Goal: Task Accomplishment & Management: Complete application form

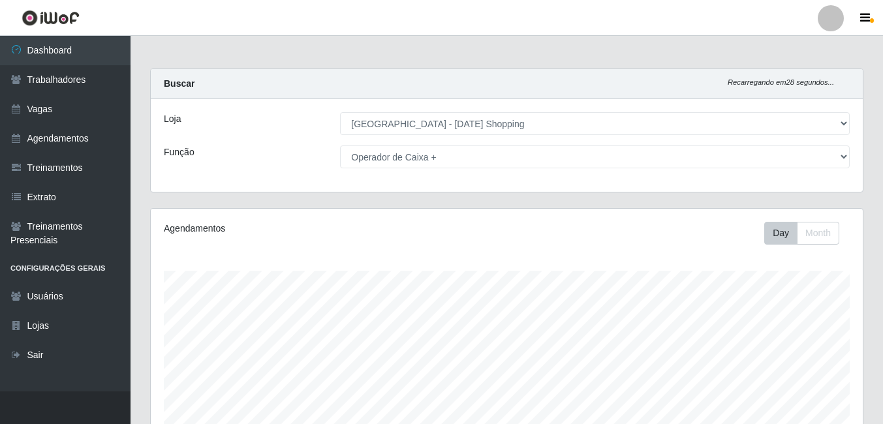
select select "471"
select select "72"
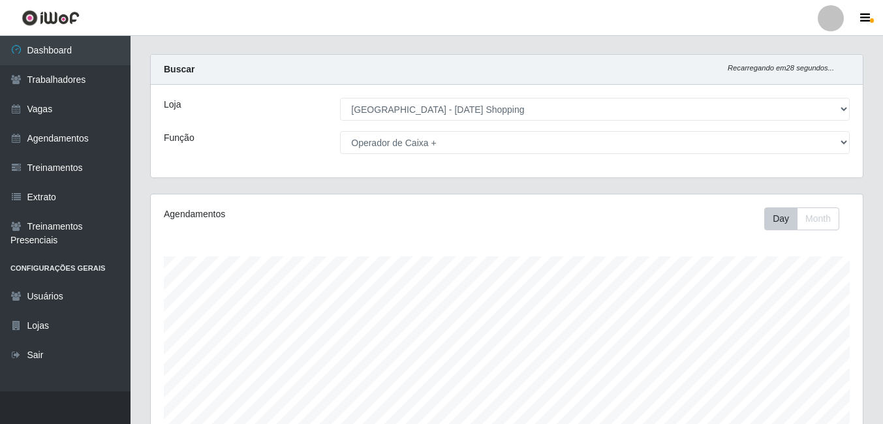
scroll to position [271, 712]
click at [72, 136] on link "Agendamentos" at bounding box center [65, 138] width 130 height 29
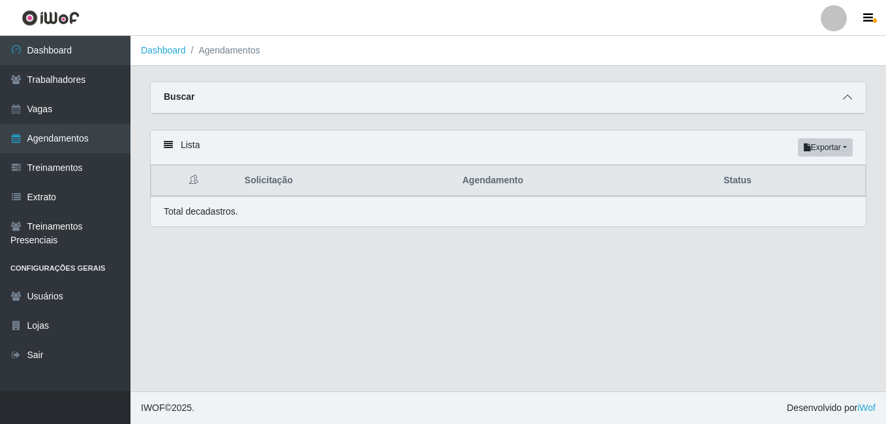
click at [853, 97] on span at bounding box center [848, 97] width 16 height 15
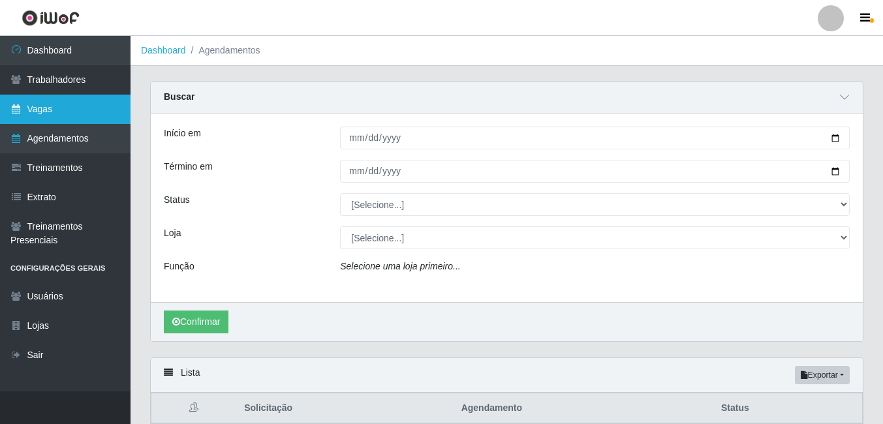
click at [46, 111] on link "Vagas" at bounding box center [65, 109] width 130 height 29
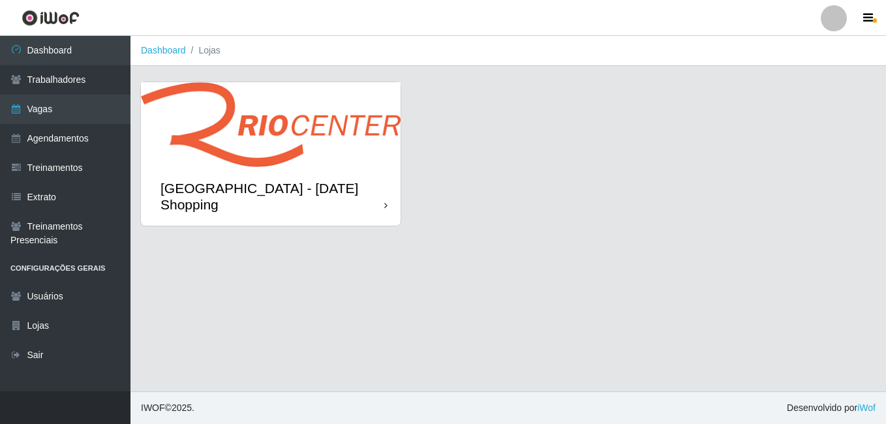
click at [303, 115] on img at bounding box center [271, 124] width 260 height 85
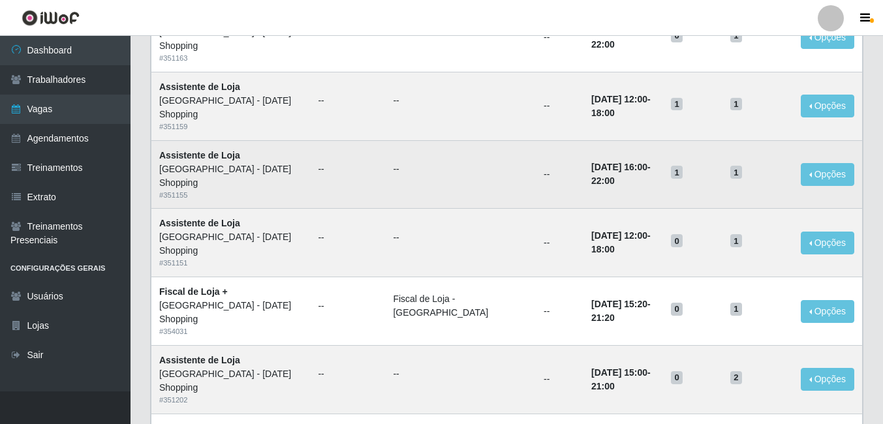
scroll to position [682, 0]
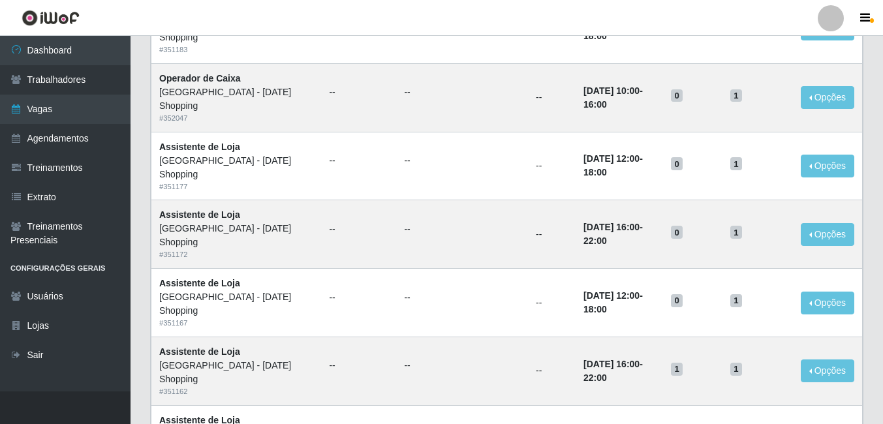
scroll to position [682, 0]
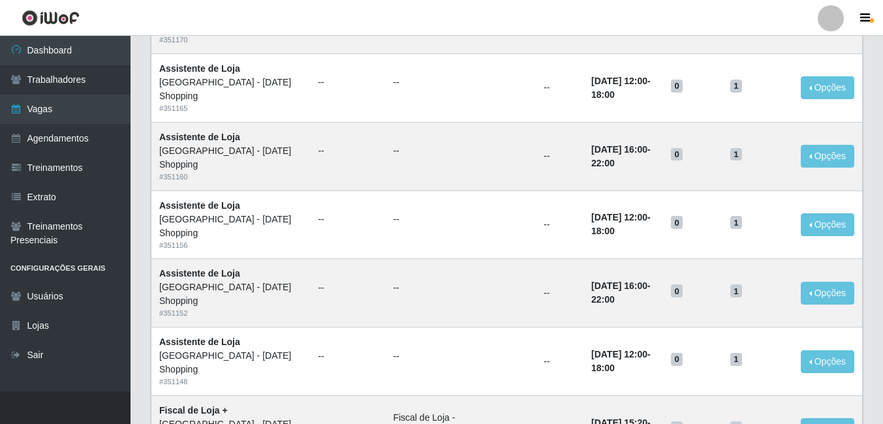
scroll to position [652, 0]
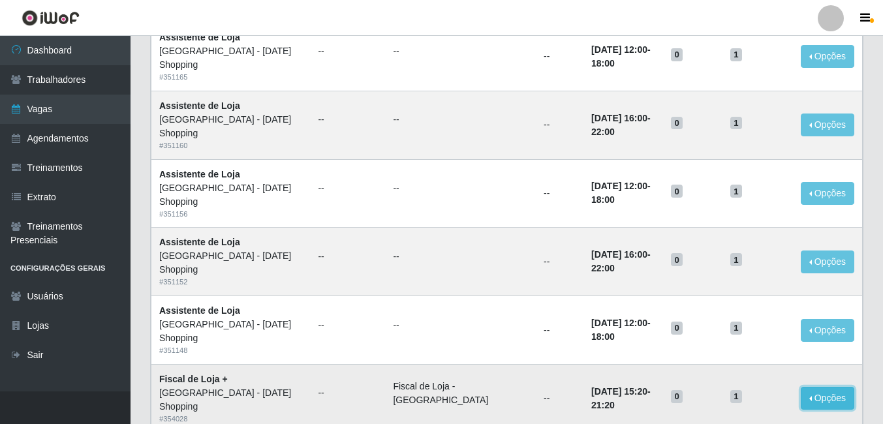
click at [821, 387] on button "Opções" at bounding box center [826, 398] width 53 height 23
click at [459, 364] on td "Fiscal de Loja - Rio Center" at bounding box center [460, 398] width 151 height 68
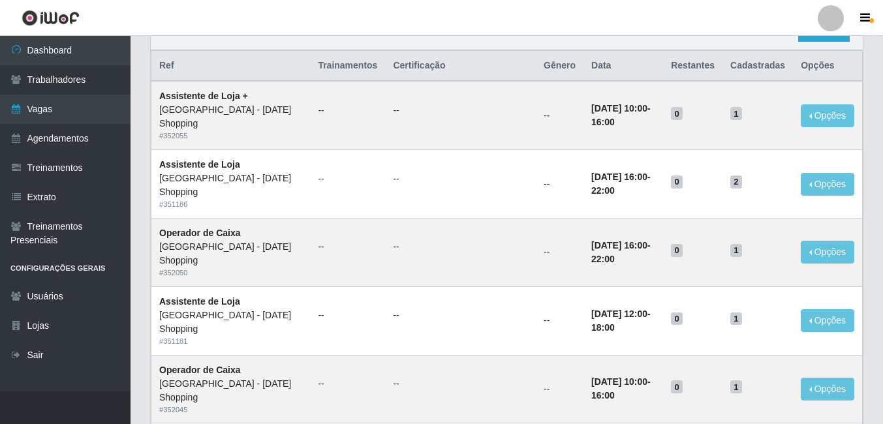
scroll to position [0, 0]
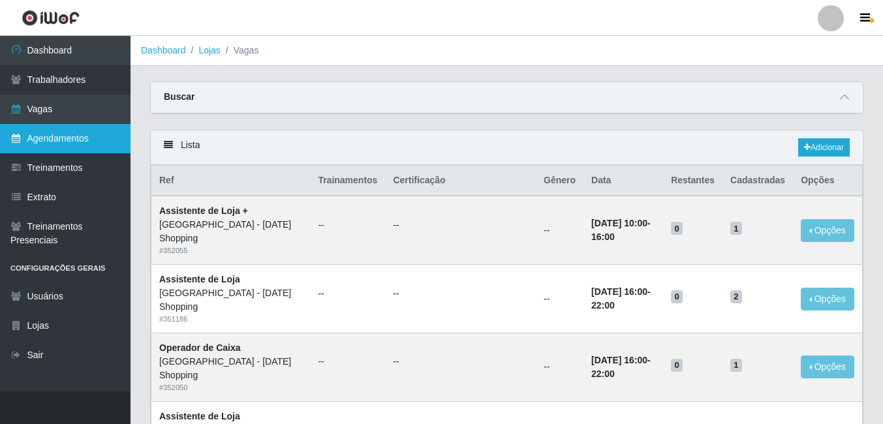
click at [55, 143] on link "Agendamentos" at bounding box center [65, 138] width 130 height 29
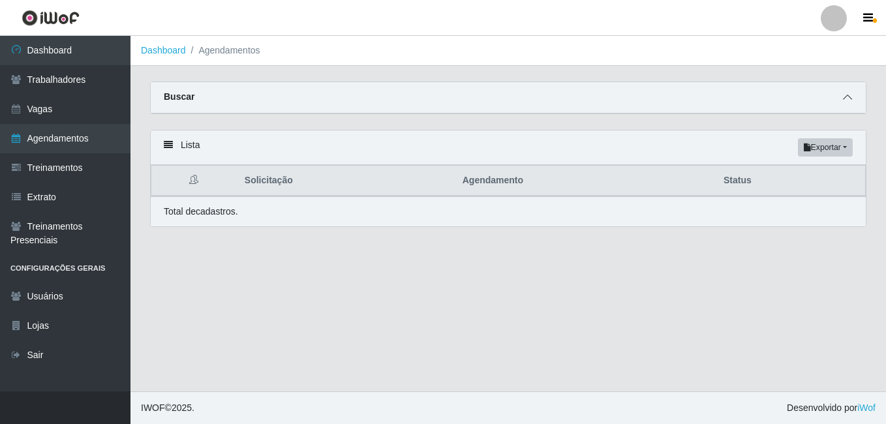
click at [847, 99] on icon at bounding box center [847, 97] width 9 height 9
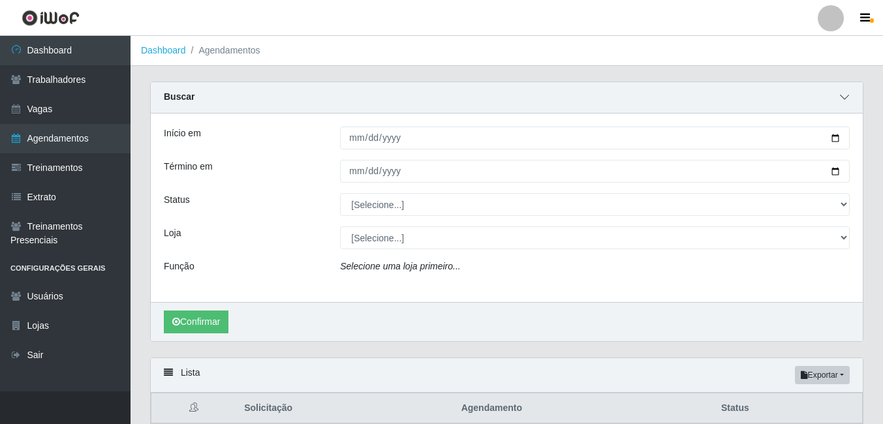
click at [847, 99] on icon at bounding box center [844, 97] width 9 height 9
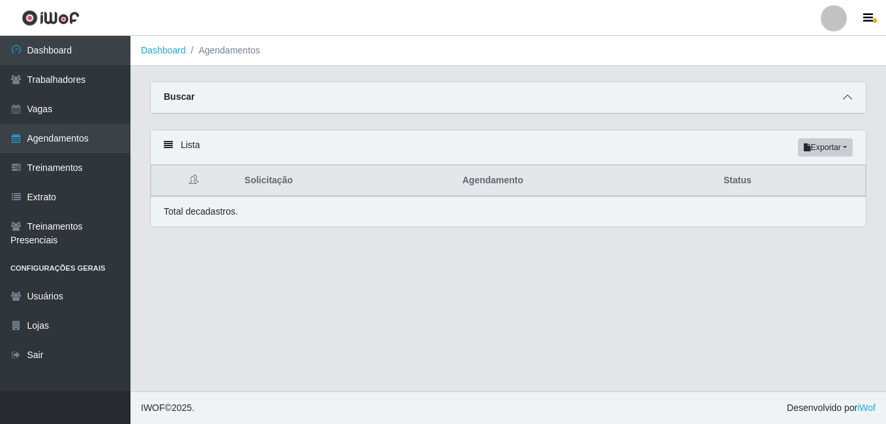
click at [845, 101] on icon at bounding box center [847, 97] width 9 height 9
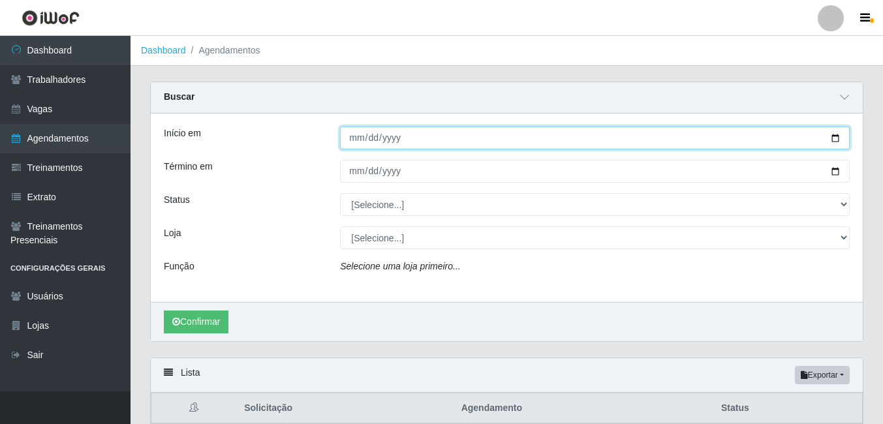
click at [835, 135] on input "Início em" at bounding box center [595, 138] width 510 height 23
type input "2025-10-05"
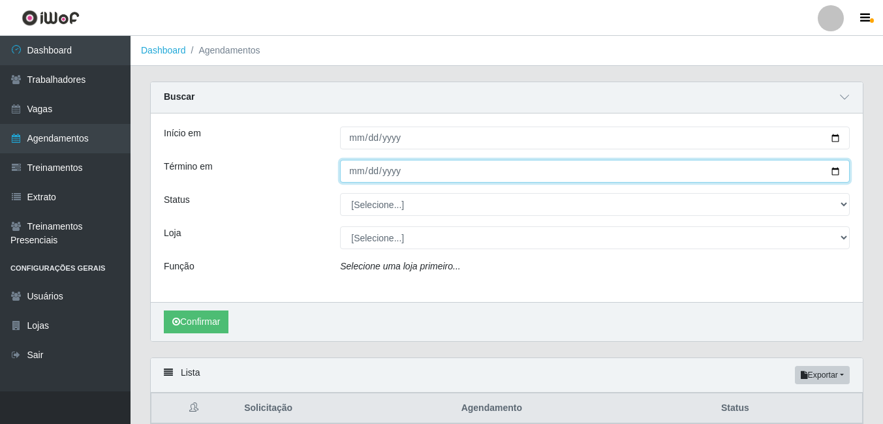
click at [840, 172] on input "Término em" at bounding box center [595, 171] width 510 height 23
type input "2025-10-05"
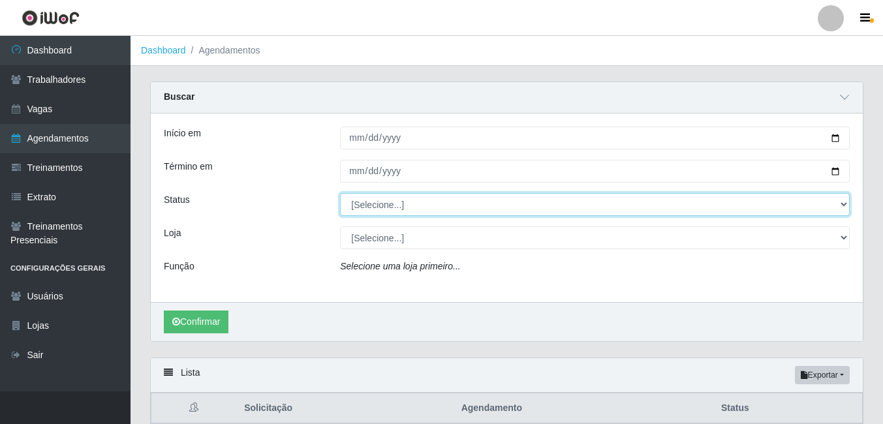
click at [845, 209] on select "[Selecione...] AGENDADO AGUARDANDO LIBERAR EM ANDAMENTO EM REVISÃO FINALIZADO C…" at bounding box center [595, 204] width 510 height 23
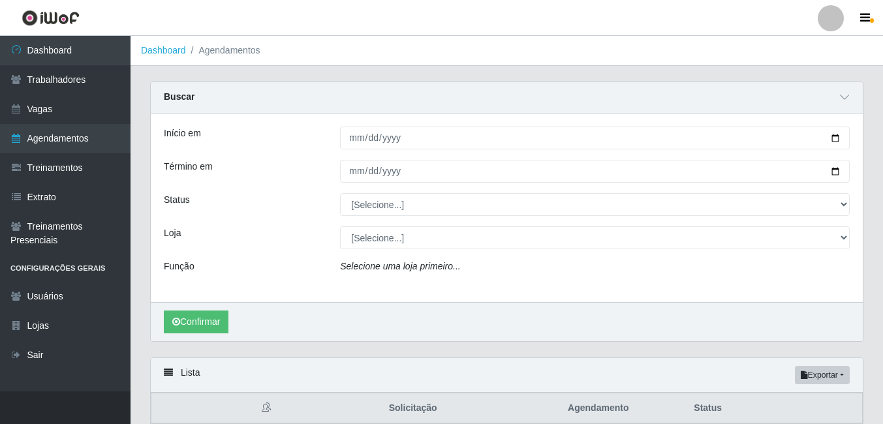
click at [280, 222] on div "Início em 2025-10-05 Término em 2025-10-05 Status [Selecione...] AGENDADO AGUAR…" at bounding box center [507, 208] width 712 height 189
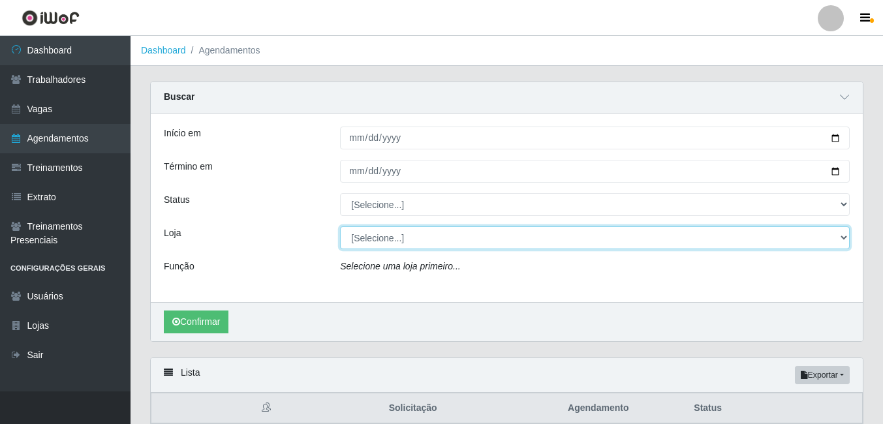
click at [395, 241] on select "[Selecione...] Rio Center - Natal Shopping" at bounding box center [595, 237] width 510 height 23
select select "471"
click at [340, 227] on select "[Selecione...] Rio Center - Natal Shopping" at bounding box center [595, 237] width 510 height 23
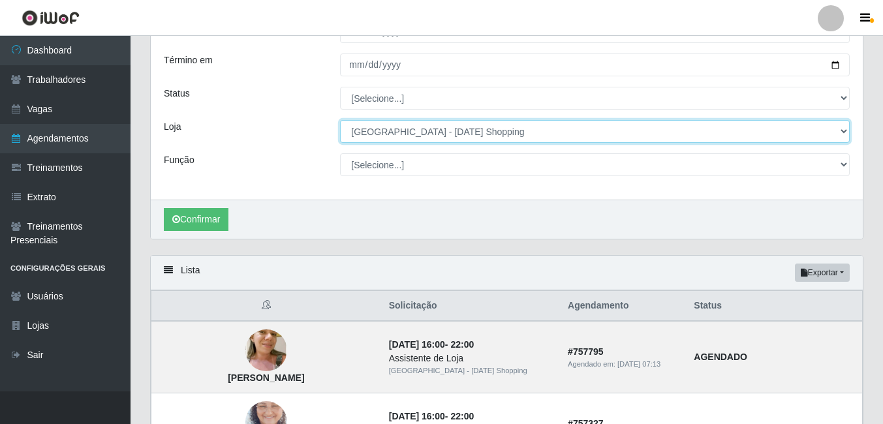
scroll to position [65, 0]
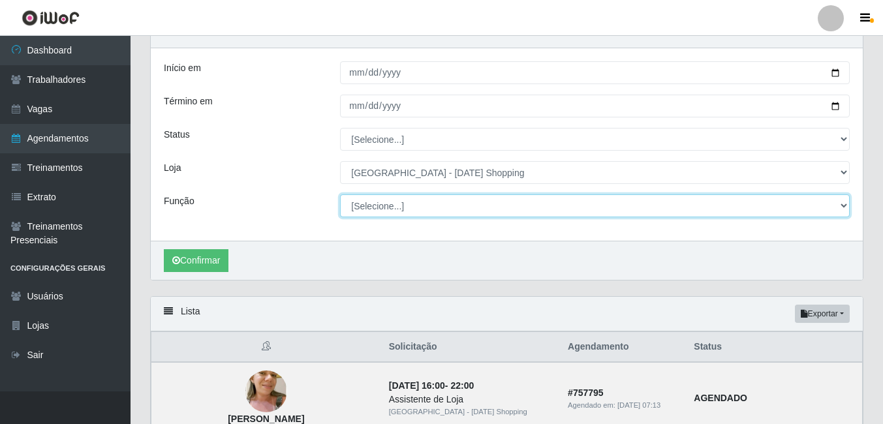
click at [391, 216] on select "[Selecione...] ASG ASG + ASG ++ Assistente de Loja Assistente de Loja + Assiste…" at bounding box center [595, 205] width 510 height 23
select select "156"
click at [340, 195] on select "[Selecione...] ASG ASG + ASG ++ Assistente de Loja Assistente de Loja + Assiste…" at bounding box center [595, 205] width 510 height 23
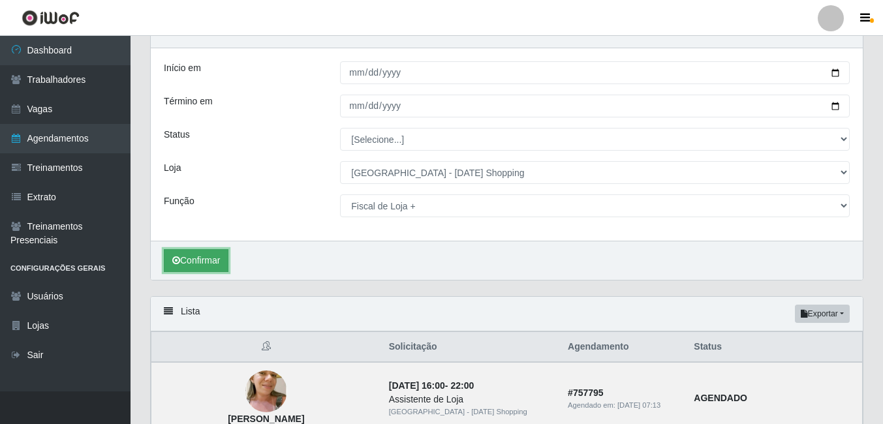
click at [217, 260] on button "Confirmar" at bounding box center [196, 260] width 65 height 23
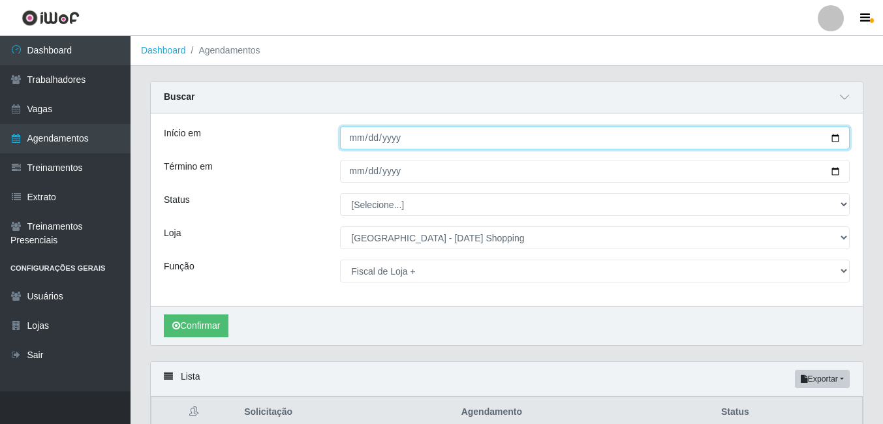
click at [387, 136] on input "2025-10-05" at bounding box center [595, 138] width 510 height 23
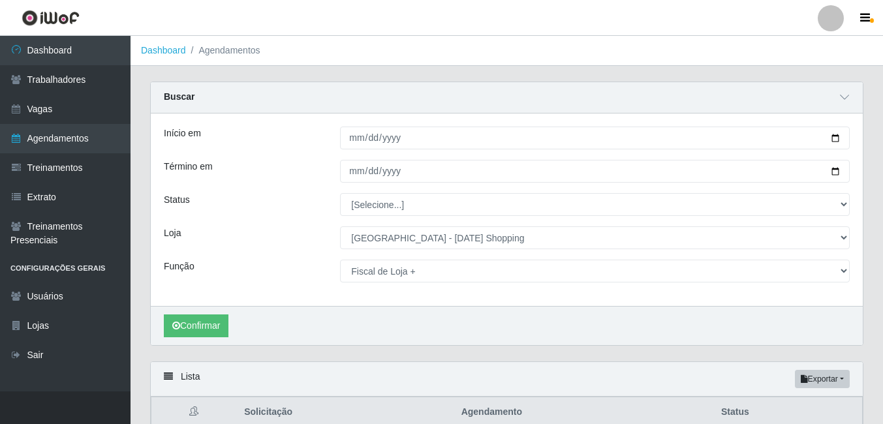
click at [571, 105] on div "Buscar" at bounding box center [507, 97] width 712 height 31
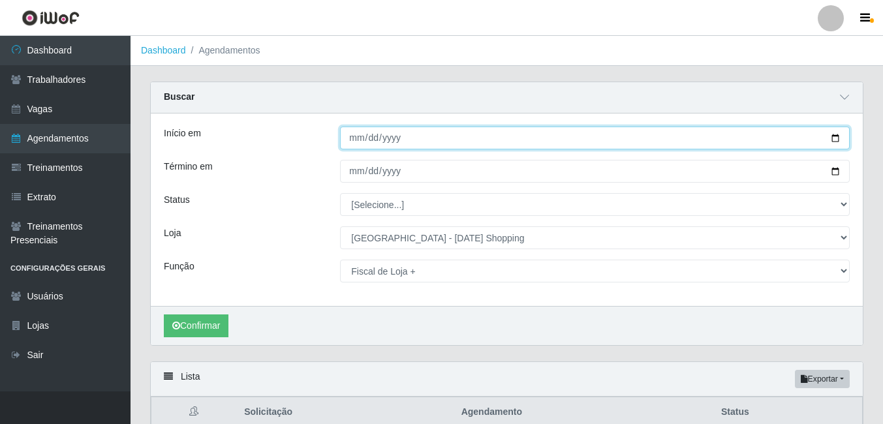
click at [833, 142] on input "2025-10-05" at bounding box center [595, 138] width 510 height 23
type input "2025-10-04"
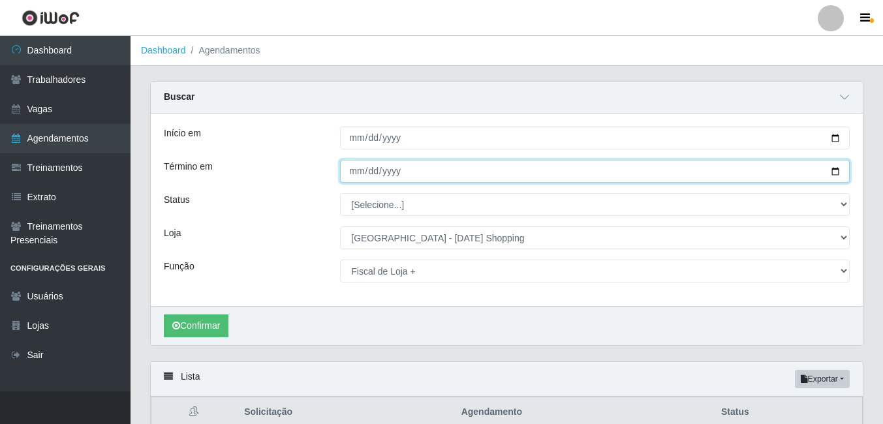
click at [836, 176] on input "2025-10-05" at bounding box center [595, 171] width 510 height 23
type input "2025-10-04"
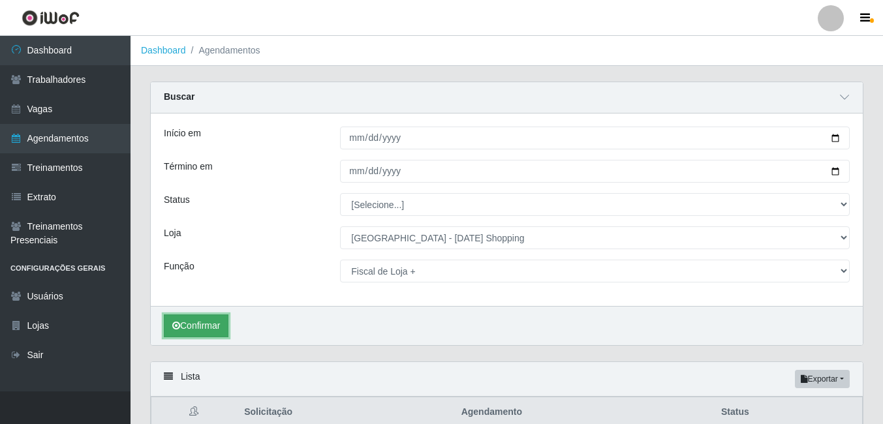
click at [213, 330] on button "Confirmar" at bounding box center [196, 325] width 65 height 23
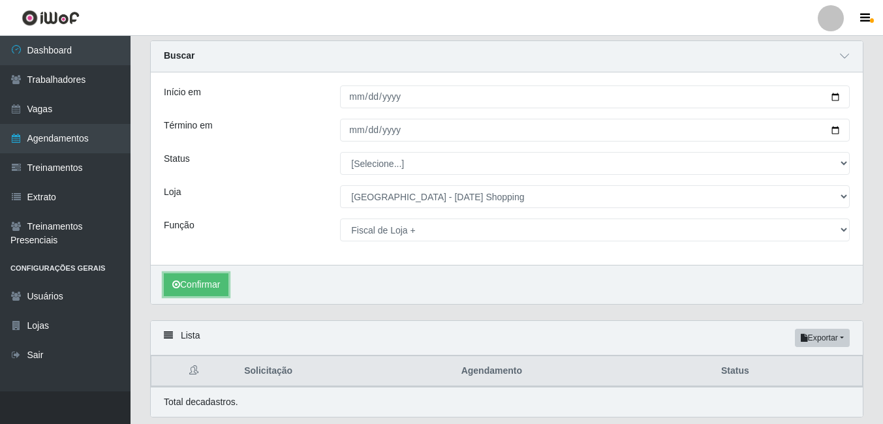
scroll to position [18, 0]
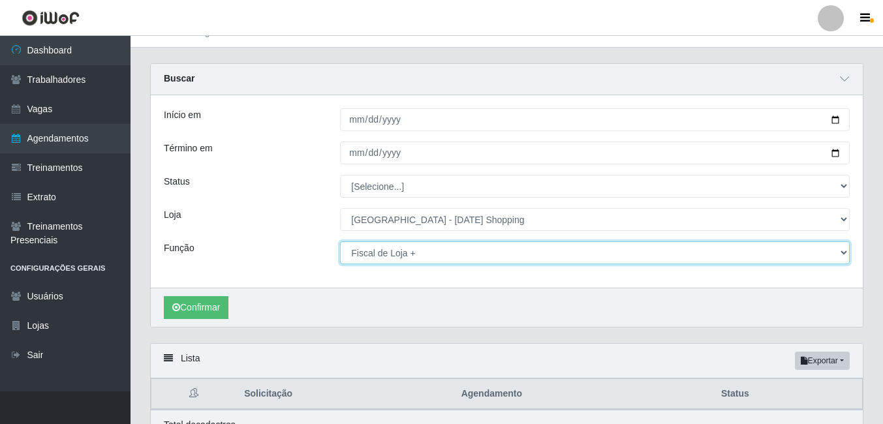
click at [426, 260] on select "[Selecione...] ASG ASG + ASG ++ Assistente de Loja Assistente de Loja + Assiste…" at bounding box center [595, 252] width 510 height 23
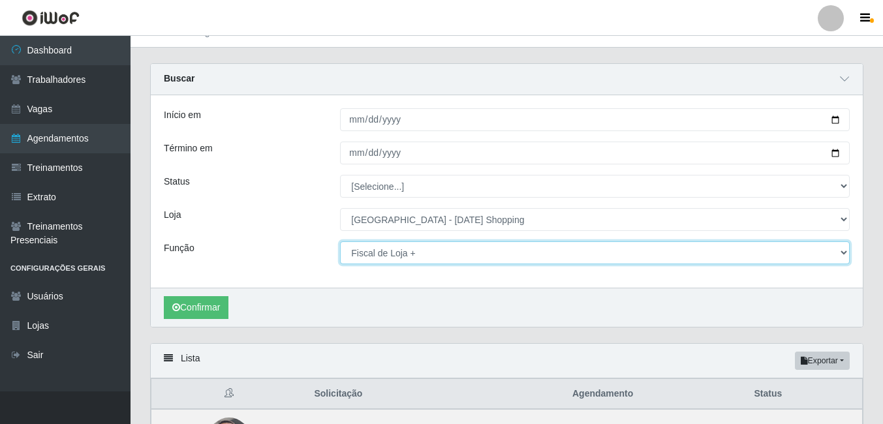
select select "[Selecione...]"
click at [340, 242] on select "[Selecione...] ASG ASG + ASG ++ Assistente de Loja Assistente de Loja + Assiste…" at bounding box center [595, 252] width 510 height 23
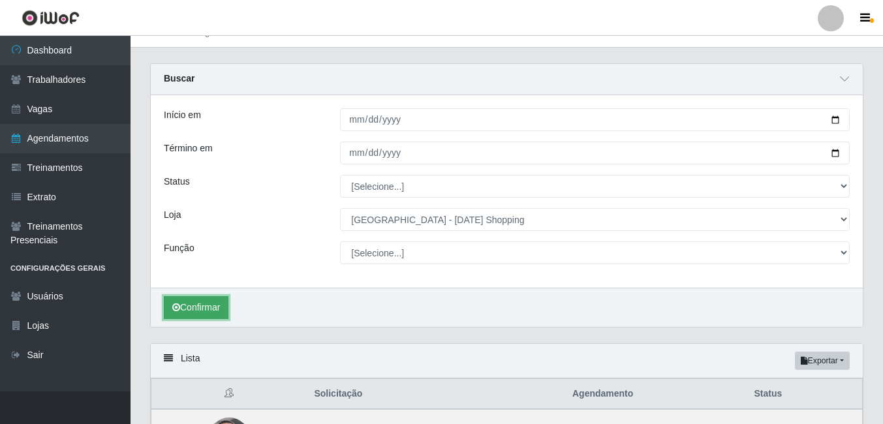
click at [192, 311] on button "Confirmar" at bounding box center [196, 307] width 65 height 23
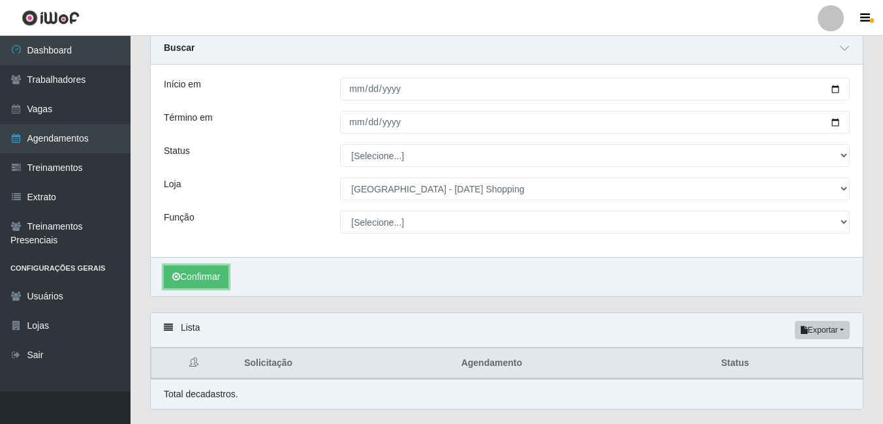
scroll to position [18, 0]
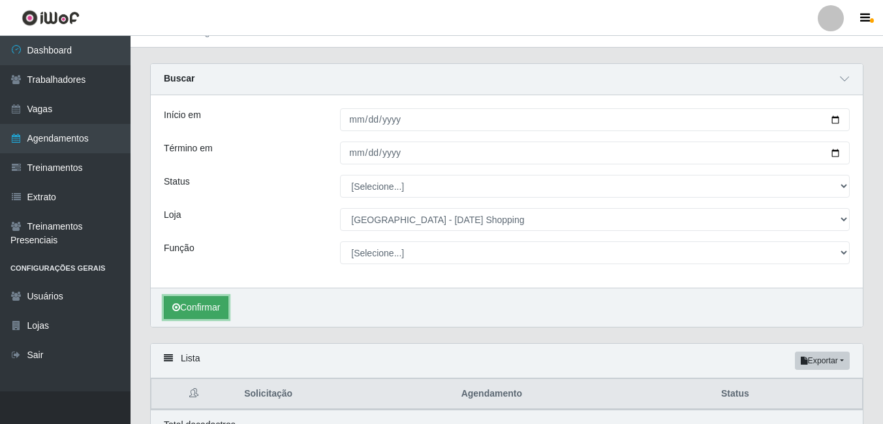
click at [194, 310] on button "Confirmar" at bounding box center [196, 307] width 65 height 23
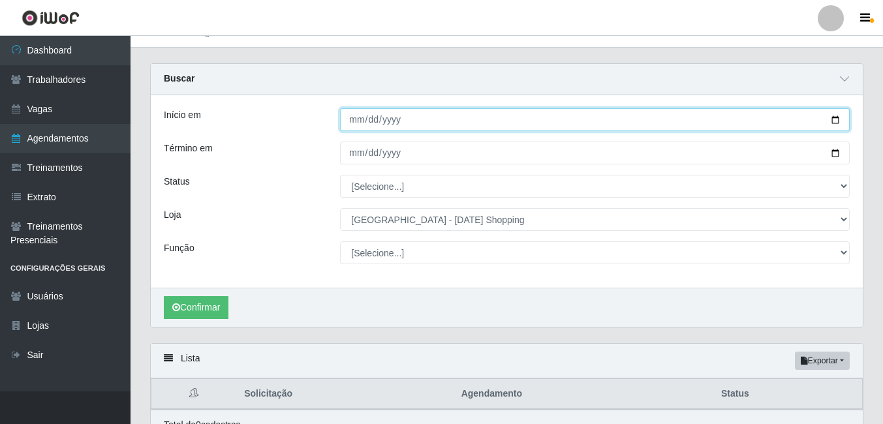
click at [839, 123] on input "2025-10-04" at bounding box center [595, 119] width 510 height 23
type input "2025-10-05"
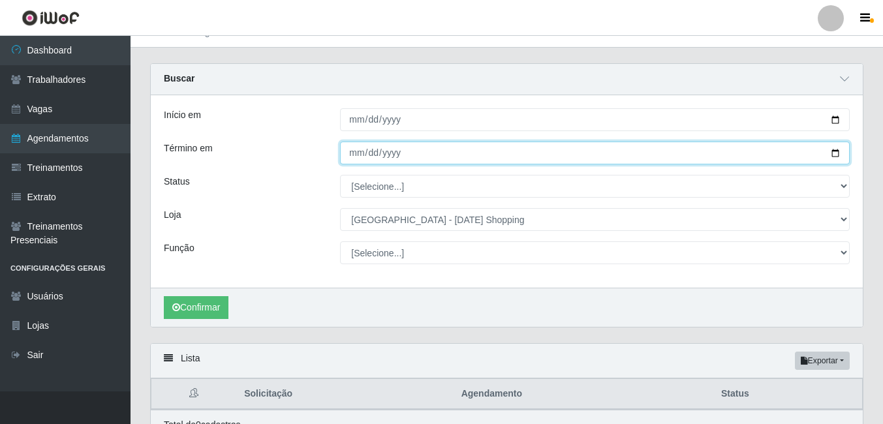
click at [831, 154] on input "2025-10-04" at bounding box center [595, 153] width 510 height 23
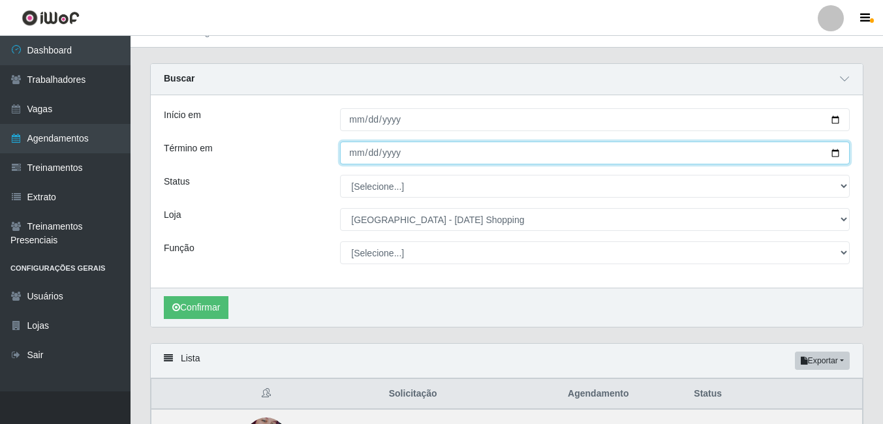
type input "2025-10-05"
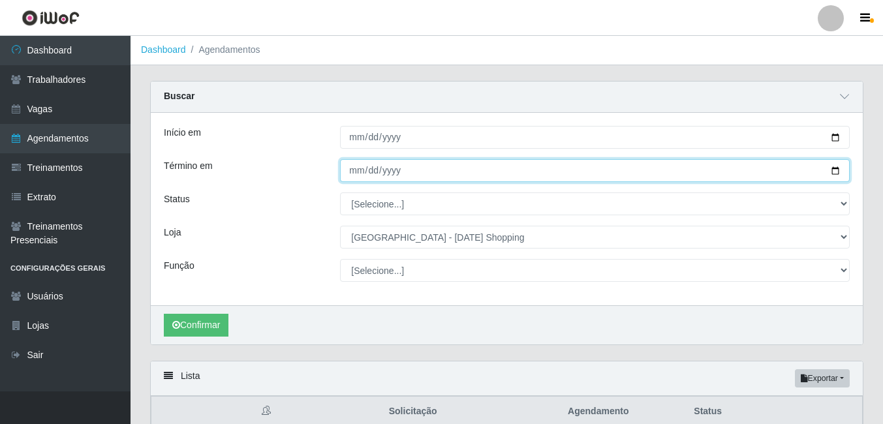
scroll to position [0, 0]
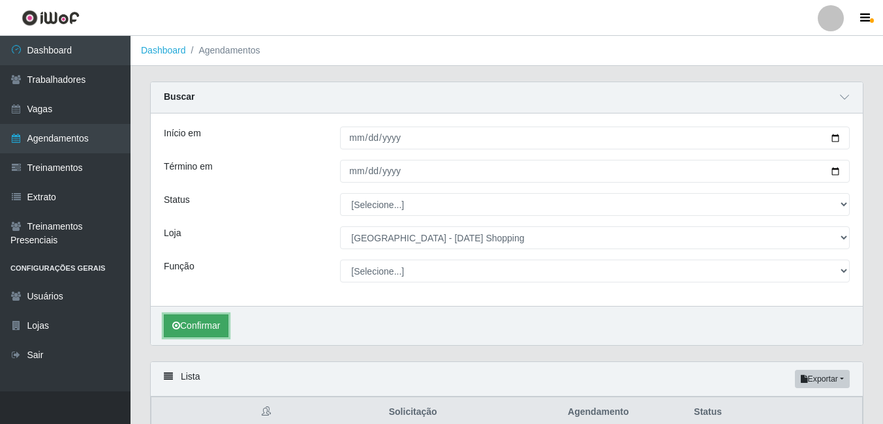
click at [197, 329] on button "Confirmar" at bounding box center [196, 325] width 65 height 23
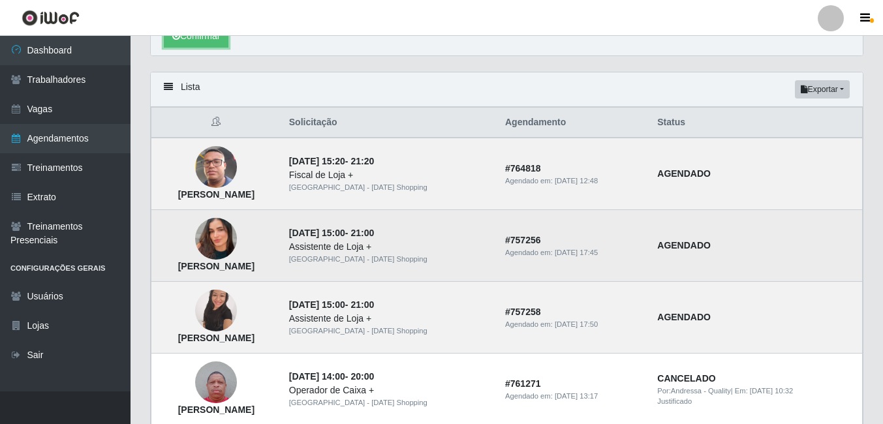
scroll to position [261, 0]
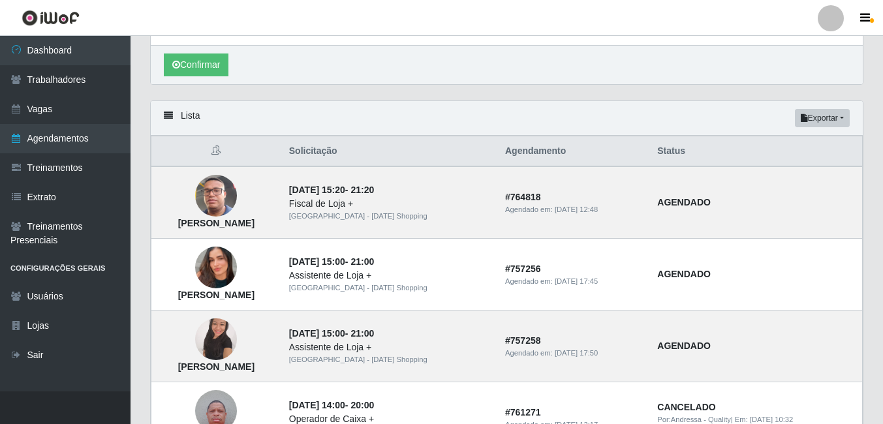
click at [141, 145] on div "Lista Exportar PDF Excel Solicitação Agendamento Status Claudiano Lourenço de O…" at bounding box center [506, 412] width 733 height 625
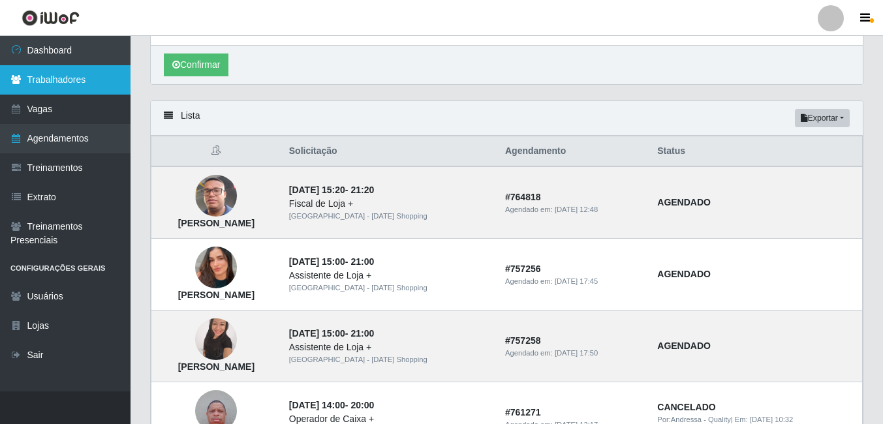
click at [85, 78] on link "Trabalhadores" at bounding box center [65, 79] width 130 height 29
